Goal: Navigation & Orientation: Find specific page/section

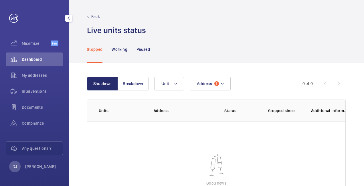
click at [37, 56] on div "Dashboard" at bounding box center [34, 60] width 57 height 14
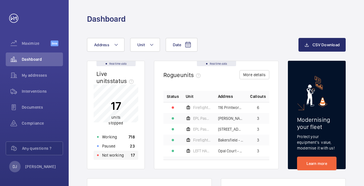
click at [114, 154] on p "Not working" at bounding box center [113, 156] width 22 height 6
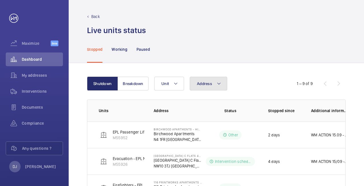
click at [212, 84] on button "Address" at bounding box center [207, 84] width 37 height 14
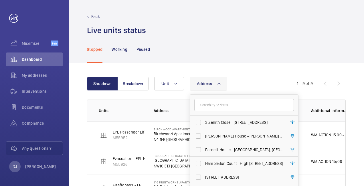
click at [213, 105] on input "text" at bounding box center [243, 105] width 99 height 12
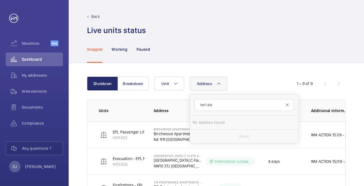
type input "tw11 8st"
click at [286, 105] on mat-icon at bounding box center [287, 105] width 5 height 5
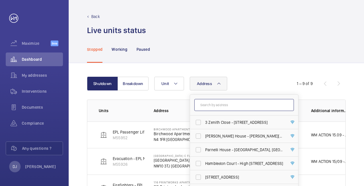
click at [245, 103] on input "text" at bounding box center [243, 105] width 99 height 12
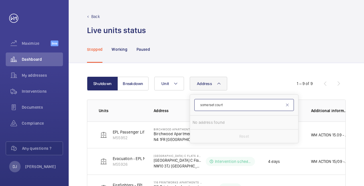
type input "somerset court"
drag, startPoint x: 246, startPoint y: 72, endPoint x: 227, endPoint y: 75, distance: 19.4
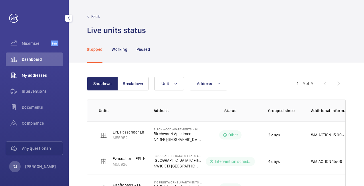
click at [32, 74] on span "My addresses" at bounding box center [42, 76] width 41 height 6
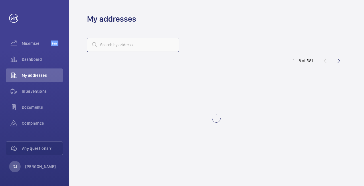
click at [122, 44] on input "text" at bounding box center [133, 45] width 92 height 14
type input "t"
type input "somerset court"
drag, startPoint x: 172, startPoint y: 46, endPoint x: 187, endPoint y: 41, distance: 16.3
click at [173, 45] on mat-icon at bounding box center [171, 44] width 7 height 7
